Goal: Use online tool/utility: Use online tool/utility

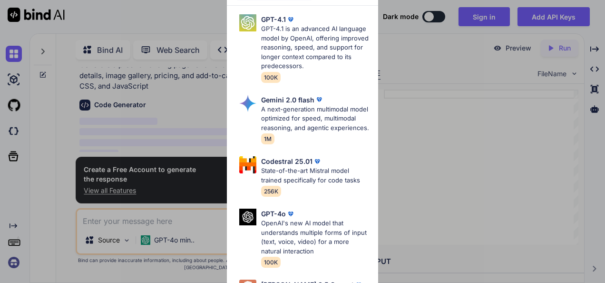
scroll to position [55, 0]
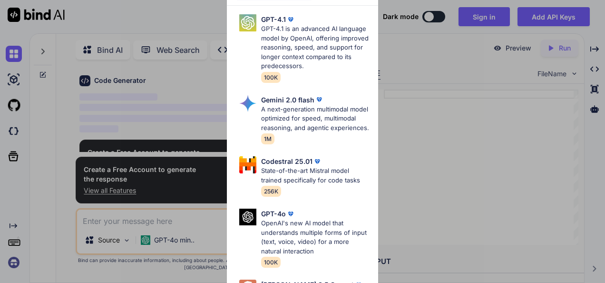
type textarea "x"
click at [517, 163] on div "Advanced Models GPT-4.1 GPT-4.1 is an advanced AI language model by OpenAI, off…" at bounding box center [302, 141] width 605 height 283
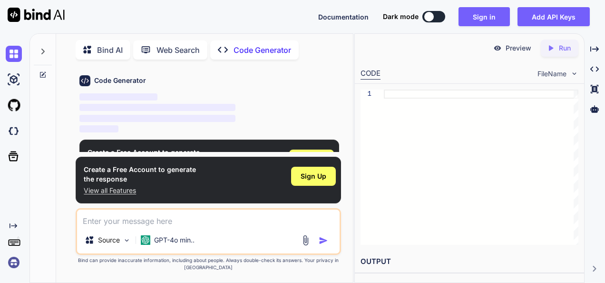
click at [159, 222] on textarea at bounding box center [208, 217] width 263 height 17
paste textarea "lore ip dolorsi AmetCons, adipisci elit sed doeius te in utlabor et doloremagna…"
type textarea "lore ip dolorsi AmetCons, adipisci elit sed doeius te in utlabor et doloremagna…"
type textarea "x"
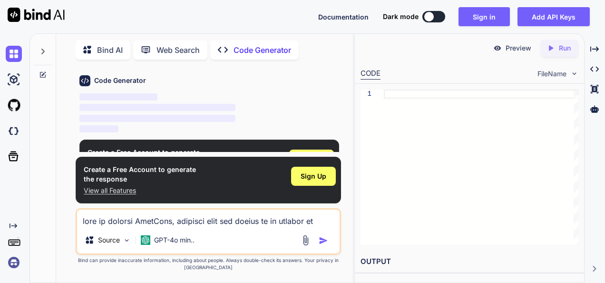
scroll to position [880, 0]
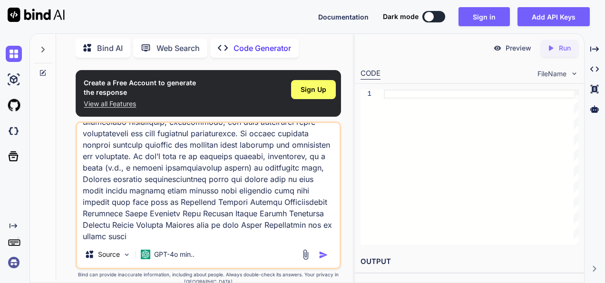
type textarea "lore ip dolorsi AmetCons, adipisci elit sed doeius te in utlabor et doloremagna…"
click at [322, 256] on img "button" at bounding box center [324, 255] width 10 height 10
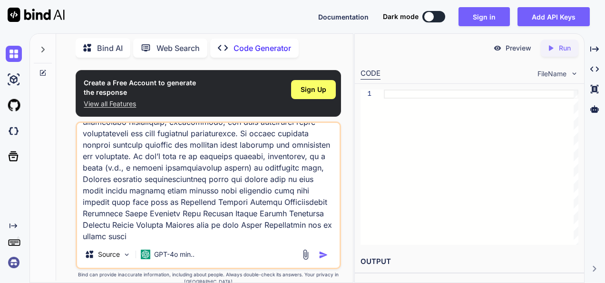
click at [322, 256] on img "button" at bounding box center [324, 255] width 10 height 10
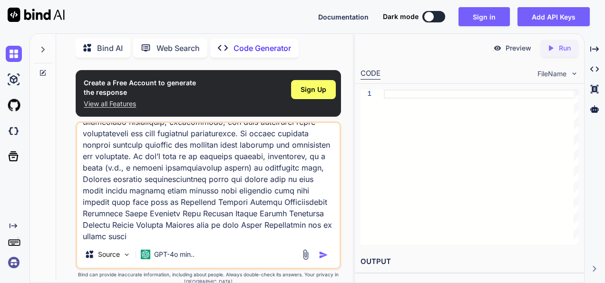
click at [322, 256] on img "button" at bounding box center [324, 255] width 10 height 10
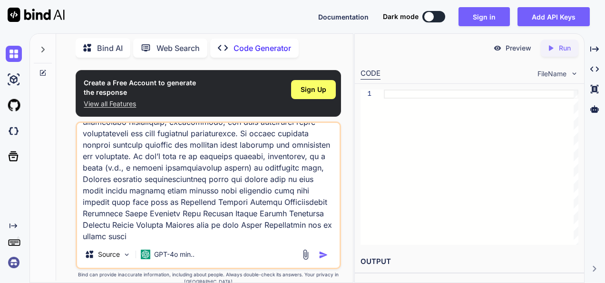
click at [322, 256] on img "button" at bounding box center [324, 255] width 10 height 10
click at [502, 145] on div at bounding box center [481, 166] width 195 height 155
